Goal: Check status: Check status

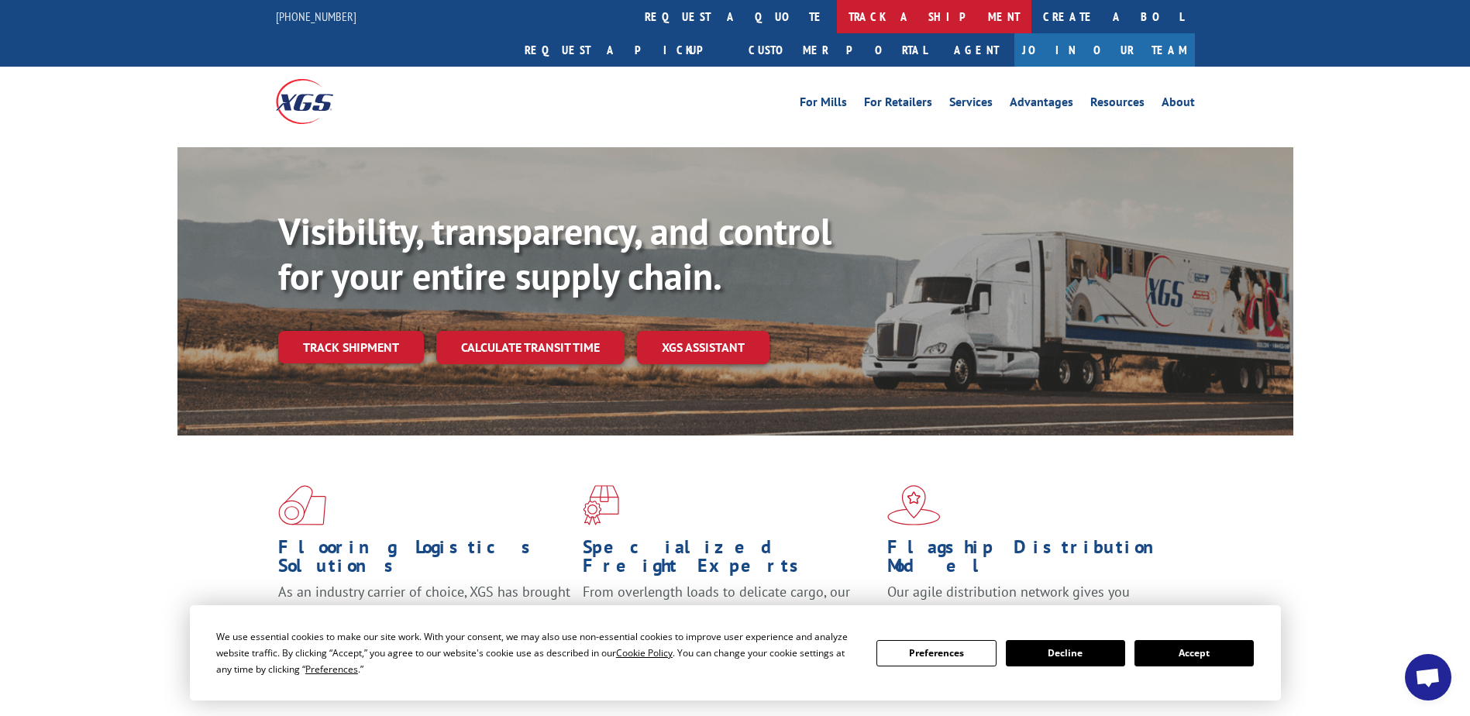
click at [837, 21] on link "track a shipment" at bounding box center [934, 16] width 195 height 33
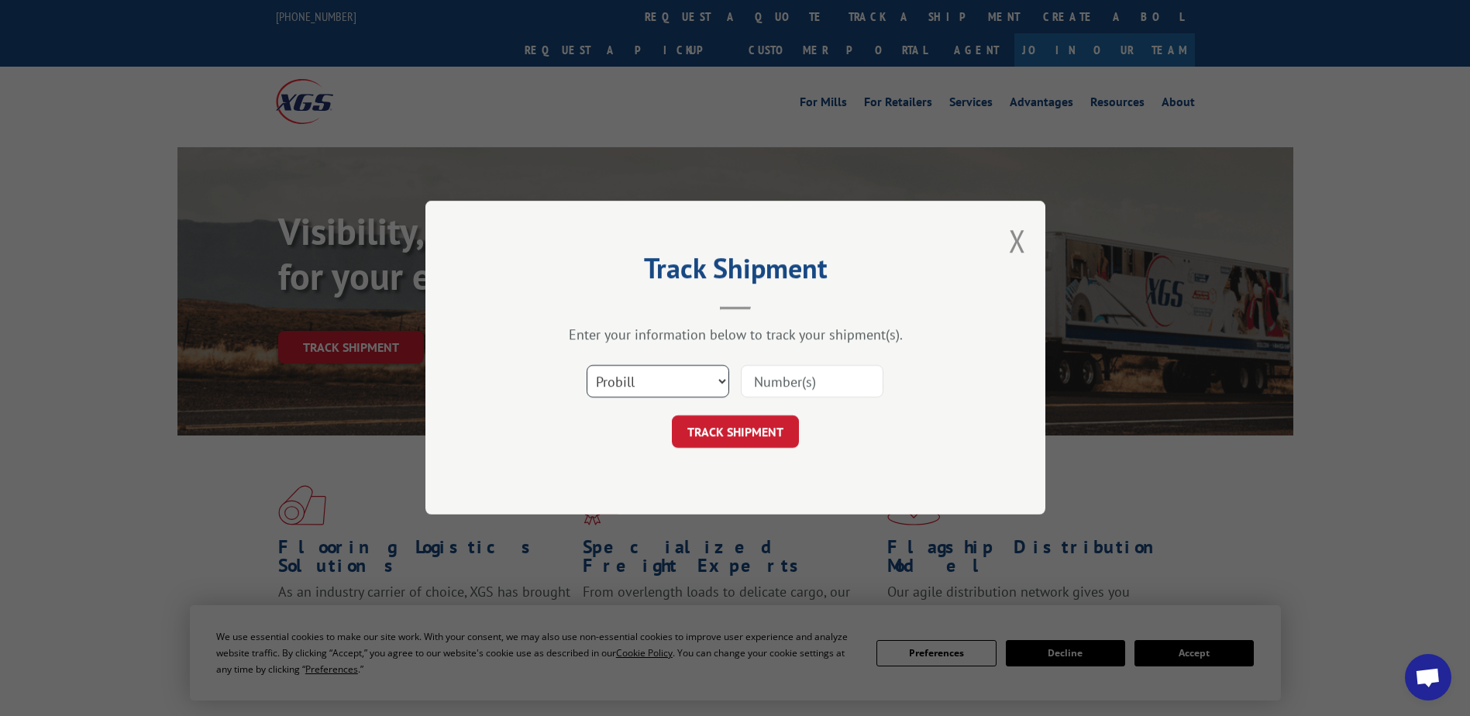
click at [633, 377] on select "Select category... Probill BOL PO" at bounding box center [658, 382] width 143 height 33
select select "bol"
click at [587, 366] on select "Select category... Probill BOL PO" at bounding box center [658, 382] width 143 height 33
click at [749, 381] on input at bounding box center [812, 382] width 143 height 33
paste input "7055677"
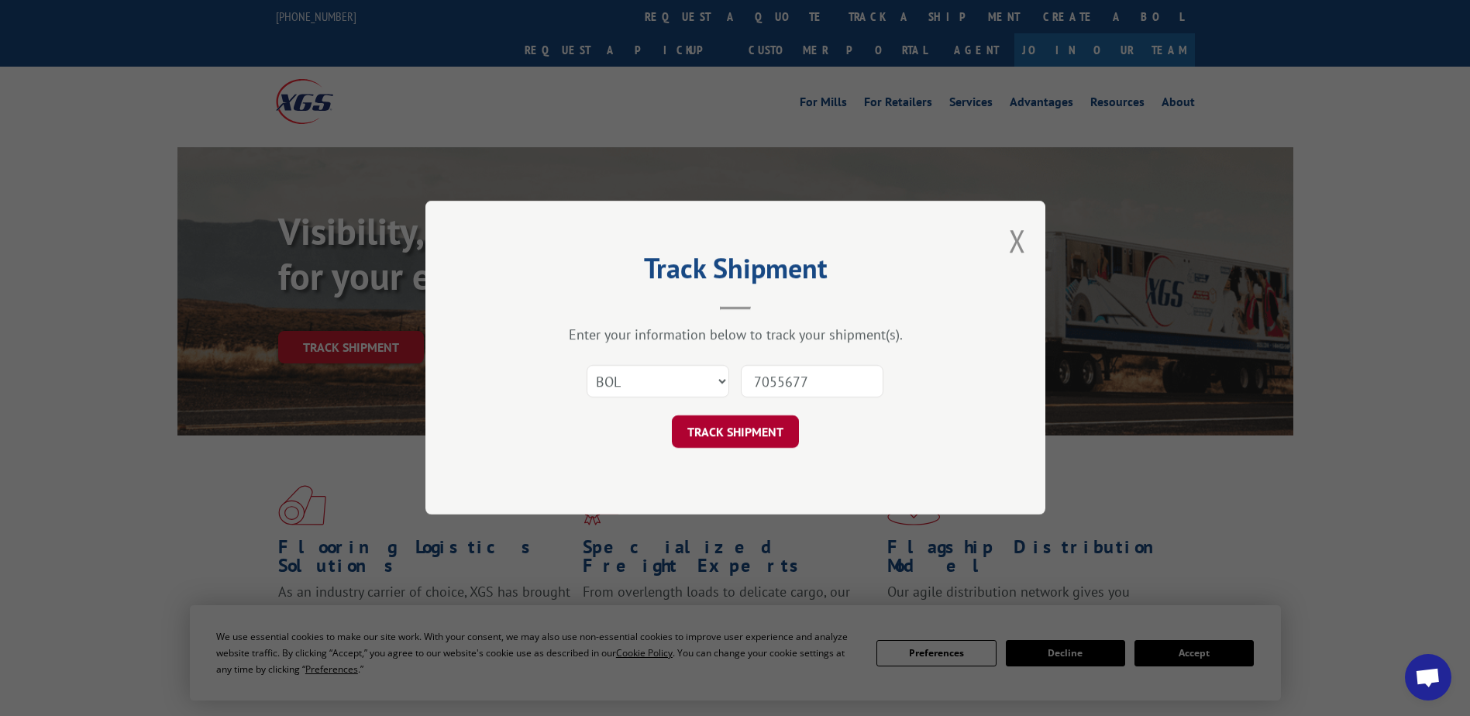
type input "7055677"
click at [734, 428] on button "TRACK SHIPMENT" at bounding box center [735, 432] width 127 height 33
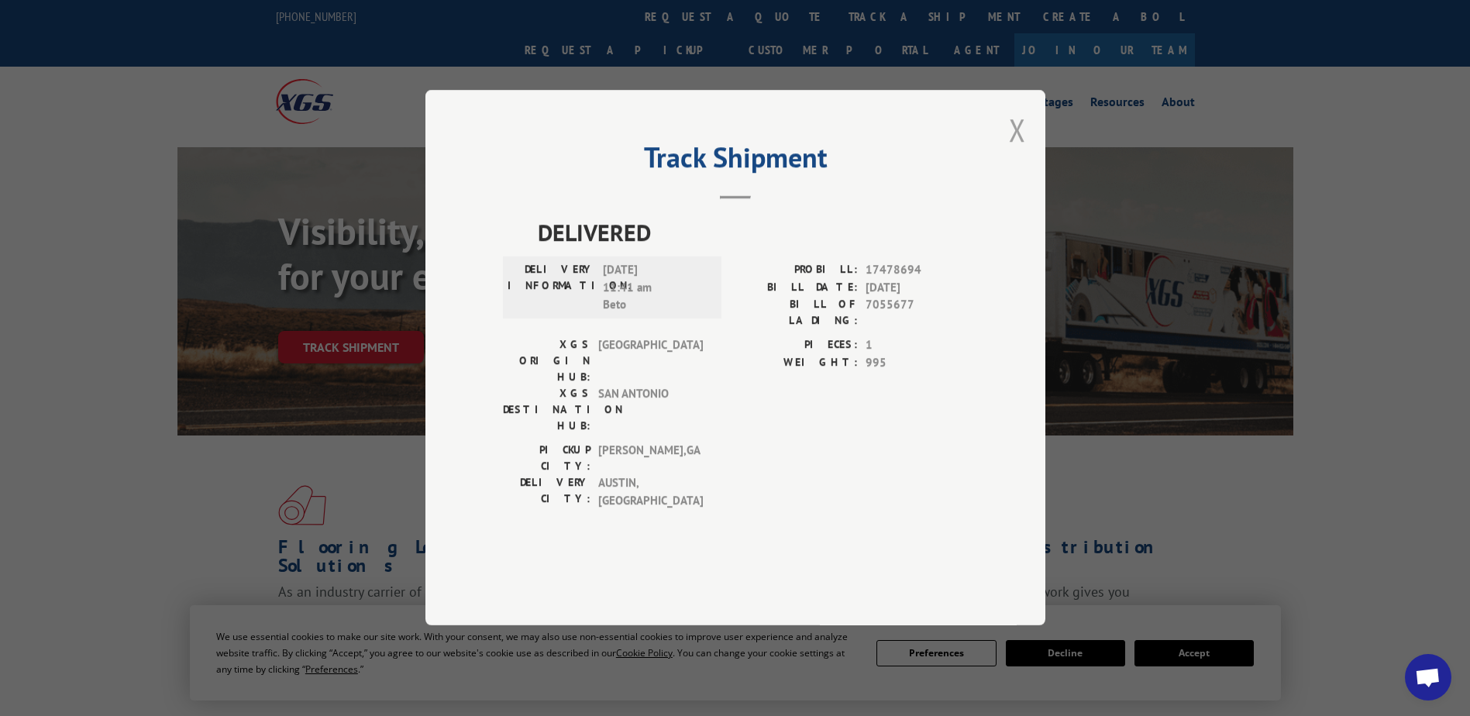
click at [1021, 150] on button "Close modal" at bounding box center [1017, 129] width 17 height 41
